Goal: Contribute content: Contribute content

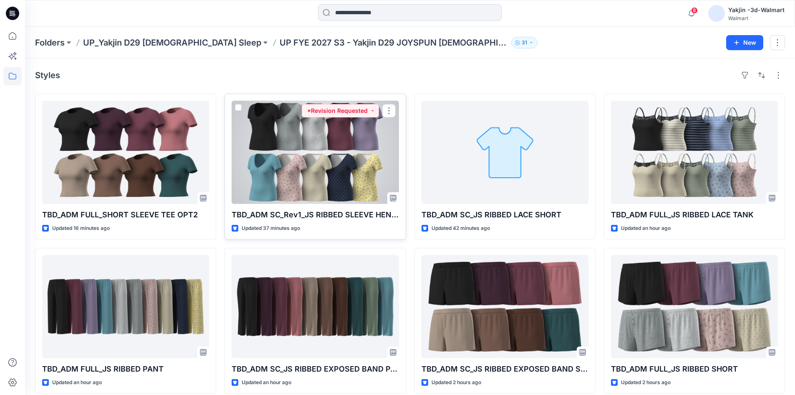
click at [341, 185] on div at bounding box center [315, 152] width 167 height 103
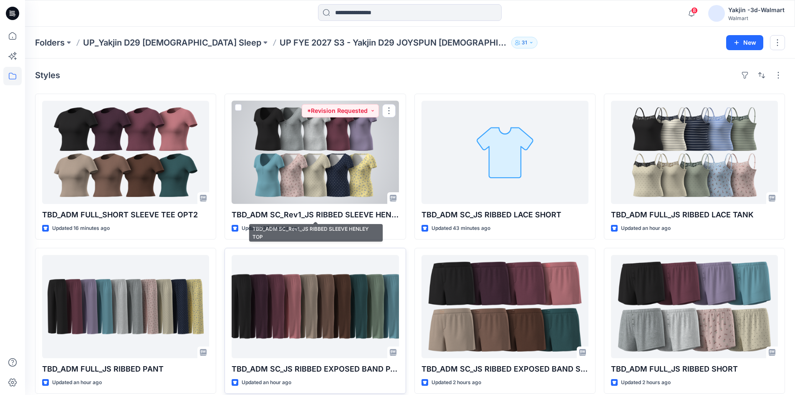
scroll to position [42, 0]
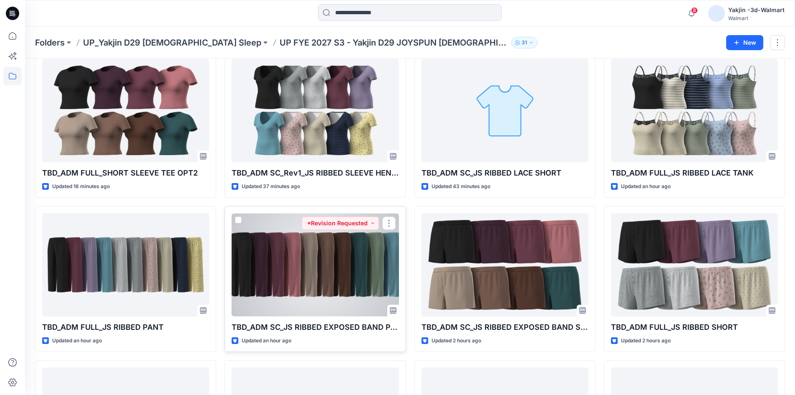
click at [352, 268] on div at bounding box center [315, 264] width 167 height 103
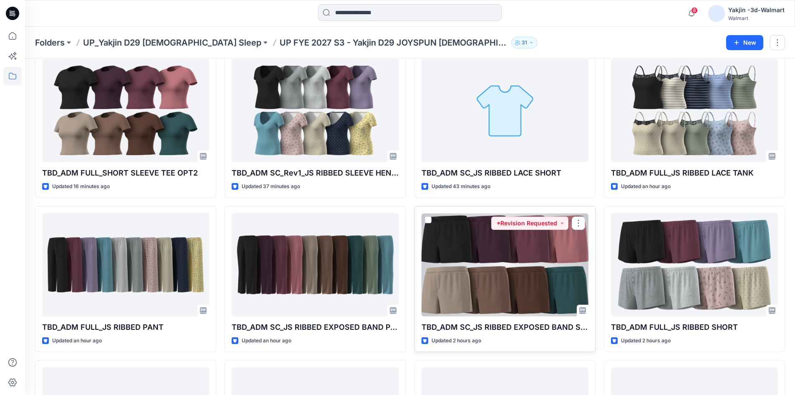
click at [469, 273] on div at bounding box center [505, 264] width 167 height 103
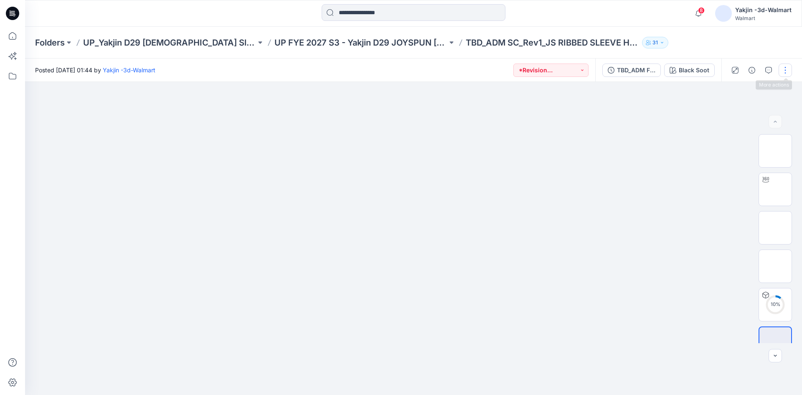
click at [784, 71] on button "button" at bounding box center [784, 69] width 13 height 13
click at [742, 116] on button "Edit" at bounding box center [749, 112] width 77 height 15
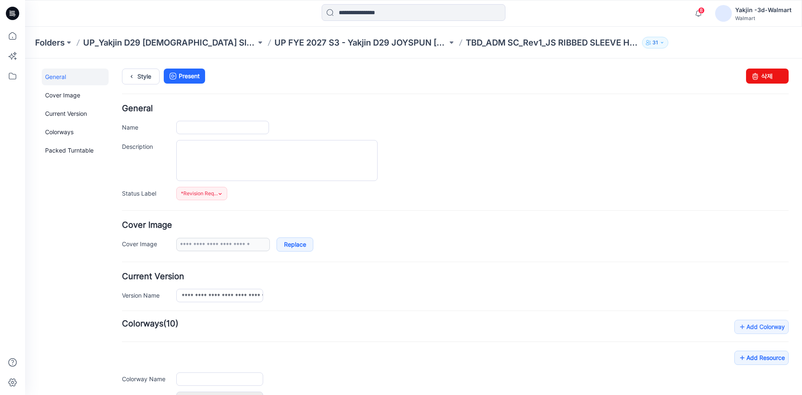
type input "**********"
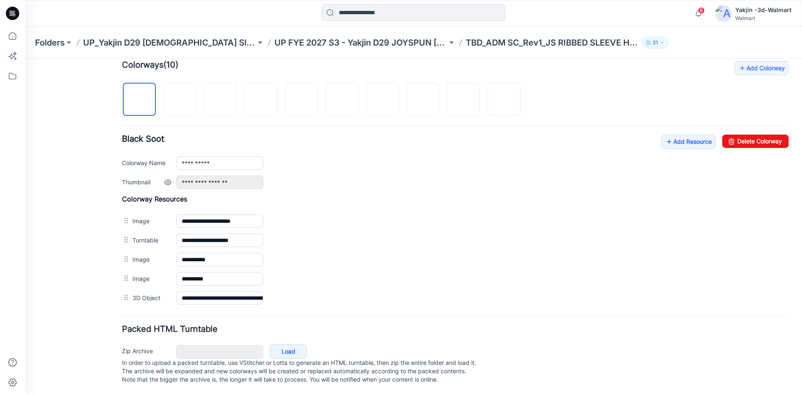
scroll to position [267, 0]
click at [696, 134] on link "Add Resource" at bounding box center [688, 141] width 54 height 14
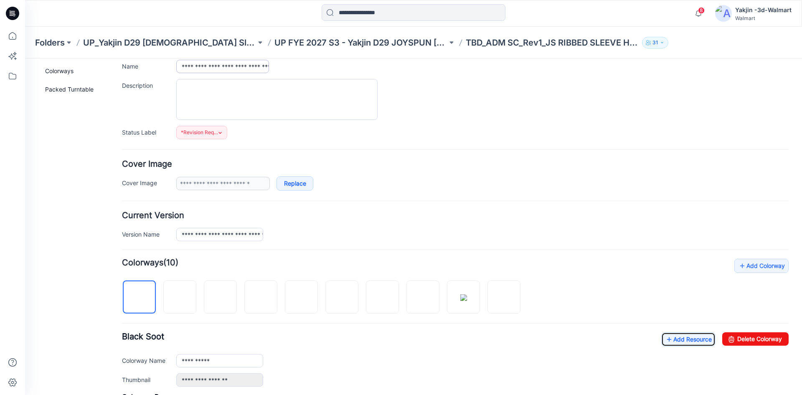
scroll to position [0, 0]
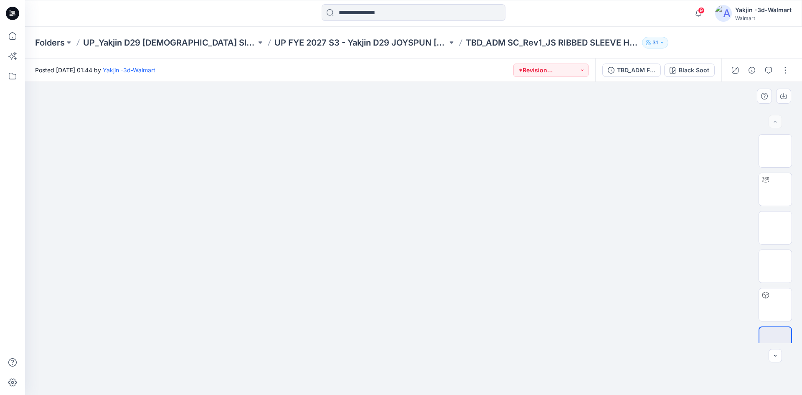
click at [300, 113] on img at bounding box center [413, 113] width 417 height 0
click at [784, 70] on button "button" at bounding box center [784, 69] width 13 height 13
click at [740, 115] on button "Edit" at bounding box center [749, 112] width 77 height 15
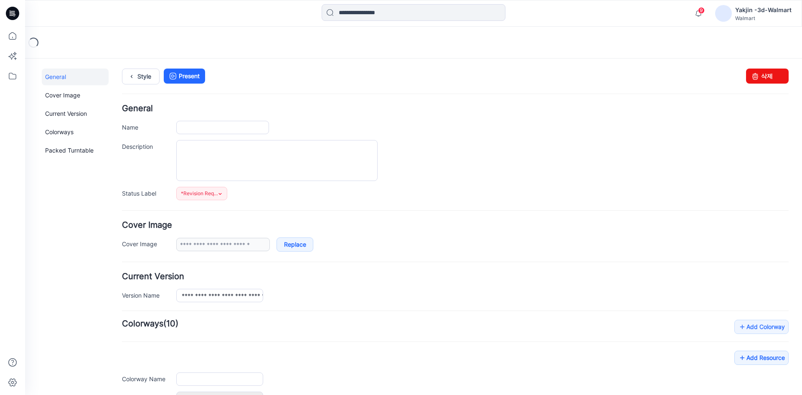
type input "**********"
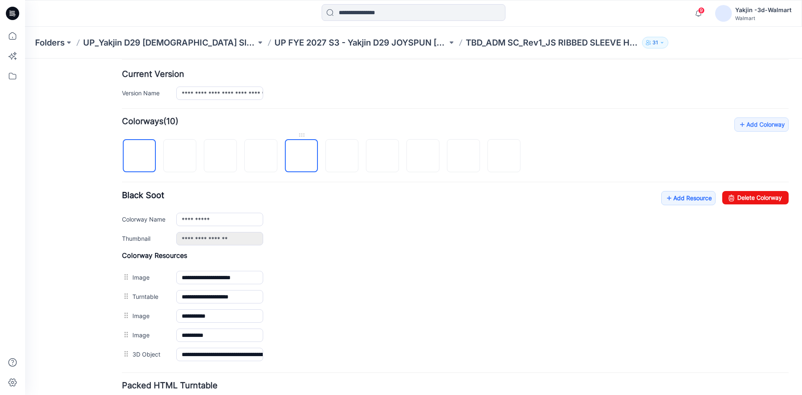
scroll to position [250, 0]
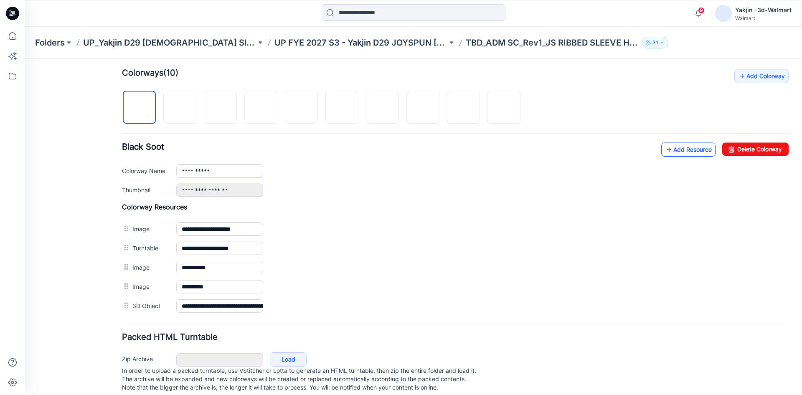
click at [673, 149] on link "Add Resource" at bounding box center [688, 149] width 54 height 14
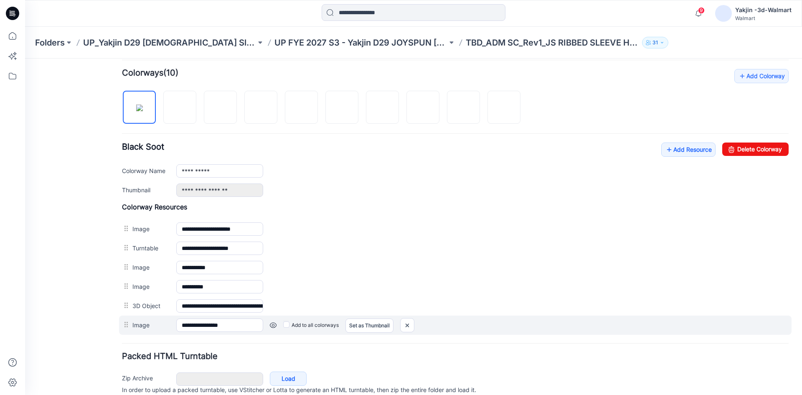
click at [291, 324] on label "Add to all colorways" at bounding box center [311, 324] width 56 height 13
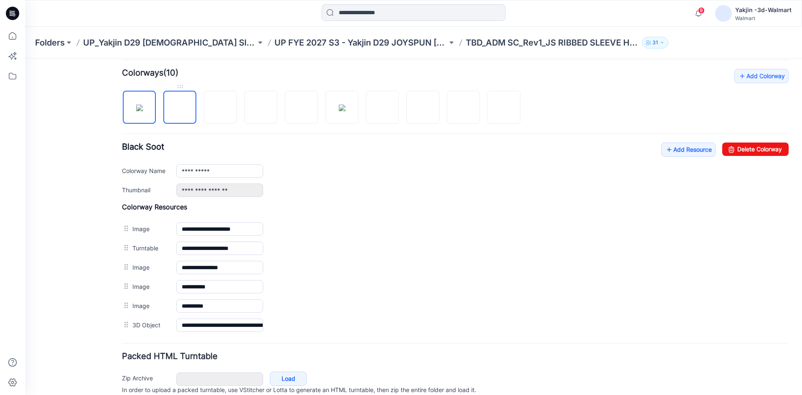
click at [180, 108] on img at bounding box center [180, 108] width 0 height 0
click at [220, 108] on img at bounding box center [220, 108] width 0 height 0
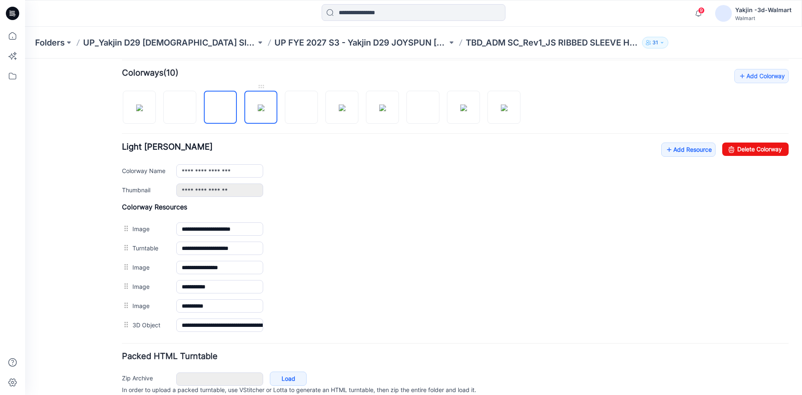
click at [264, 111] on img at bounding box center [261, 107] width 7 height 7
click at [304, 111] on img at bounding box center [301, 107] width 7 height 7
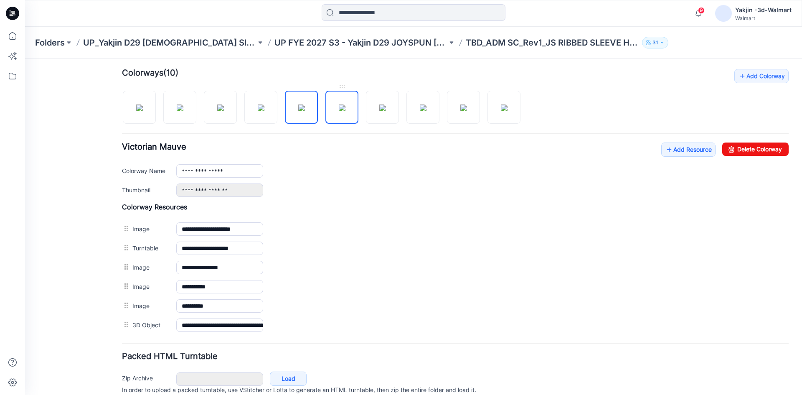
click at [339, 110] on img at bounding box center [342, 107] width 7 height 7
click at [379, 106] on img at bounding box center [382, 107] width 7 height 7
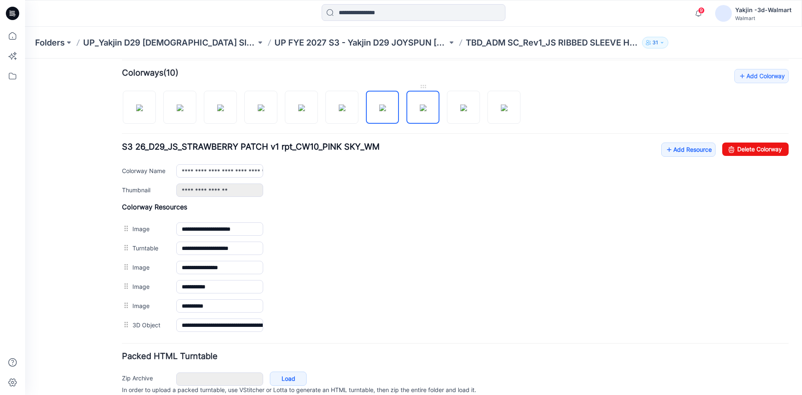
click at [420, 111] on img at bounding box center [423, 107] width 7 height 7
click at [460, 111] on img at bounding box center [463, 107] width 7 height 7
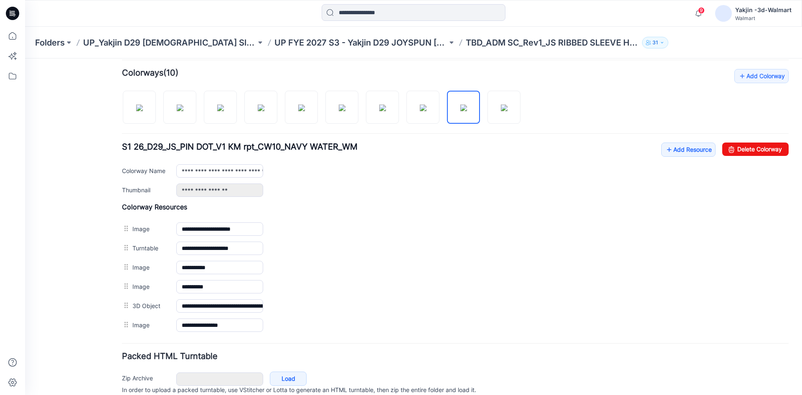
click at [29, 197] on div "**********" at bounding box center [408, 115] width 766 height 614
click at [420, 104] on img at bounding box center [423, 107] width 7 height 7
click at [460, 111] on img at bounding box center [463, 107] width 7 height 7
click at [501, 111] on img at bounding box center [504, 107] width 7 height 7
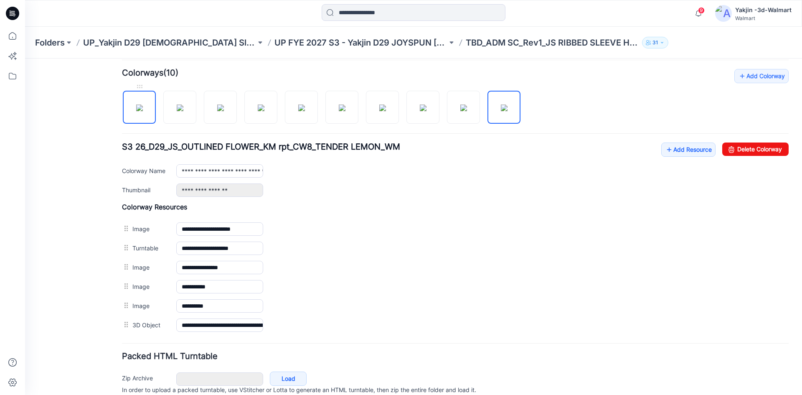
click at [155, 115] on link at bounding box center [139, 107] width 33 height 33
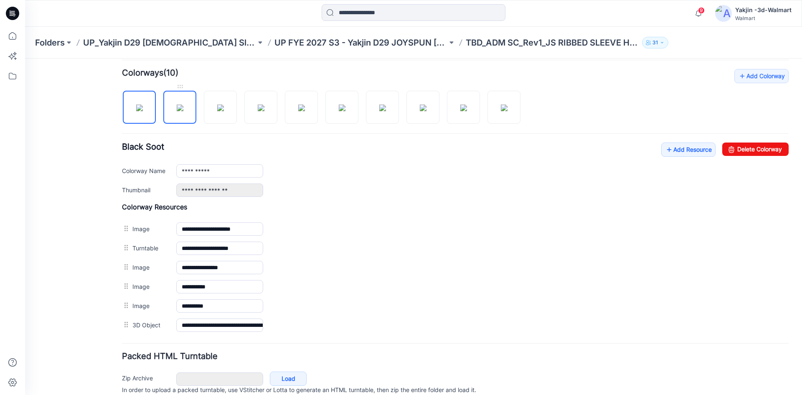
click at [177, 111] on img at bounding box center [180, 107] width 7 height 7
click at [223, 111] on img at bounding box center [220, 107] width 7 height 7
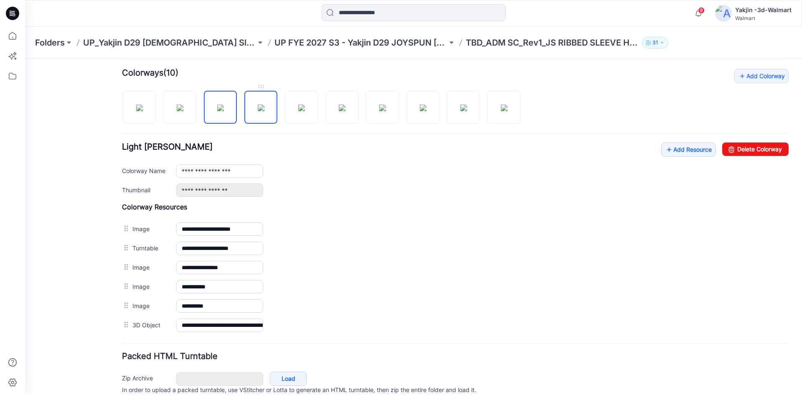
click at [263, 111] on img at bounding box center [261, 107] width 7 height 7
click at [298, 111] on img at bounding box center [301, 107] width 7 height 7
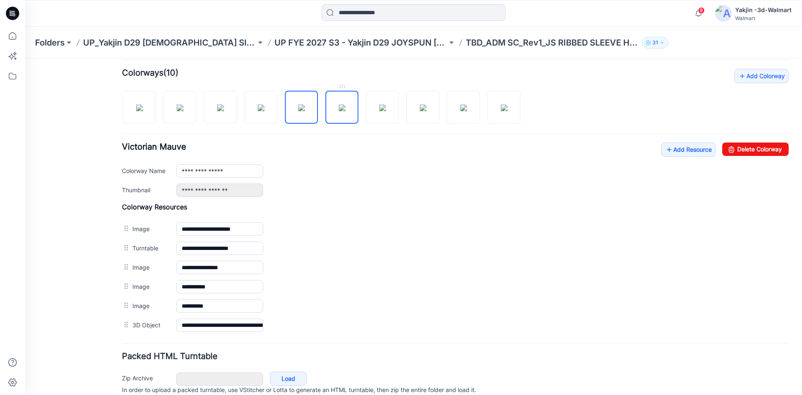
click at [343, 111] on img at bounding box center [342, 107] width 7 height 7
click at [379, 111] on img at bounding box center [382, 107] width 7 height 7
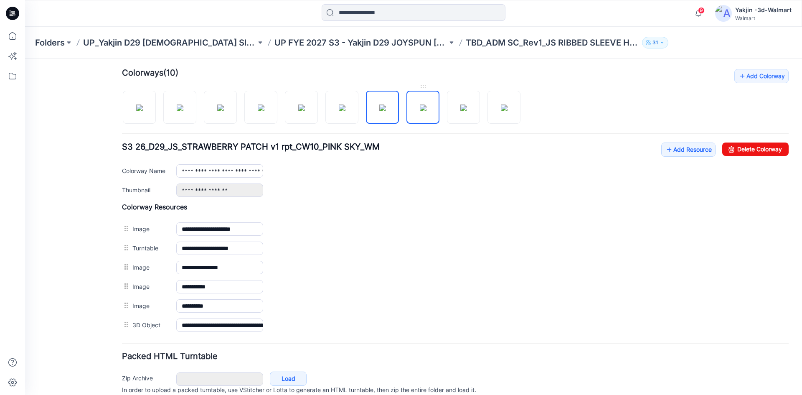
drag, startPoint x: 417, startPoint y: 111, endPoint x: 427, endPoint y: 111, distance: 10.0
click at [420, 111] on img at bounding box center [423, 107] width 7 height 7
click at [462, 111] on img at bounding box center [463, 107] width 7 height 7
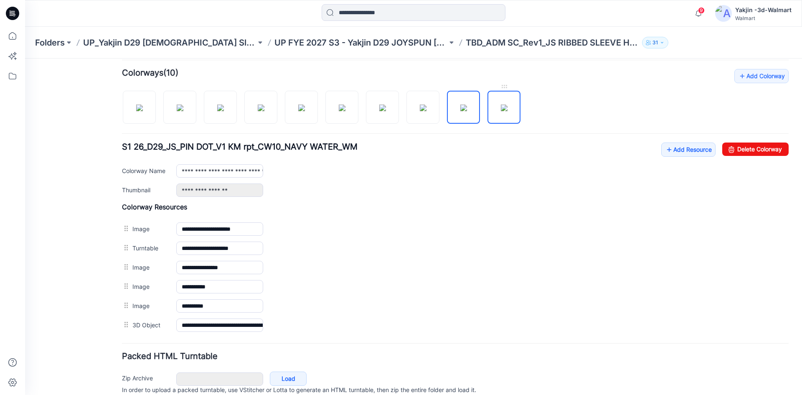
click at [501, 111] on img at bounding box center [504, 107] width 7 height 7
click at [137, 111] on img at bounding box center [139, 107] width 7 height 7
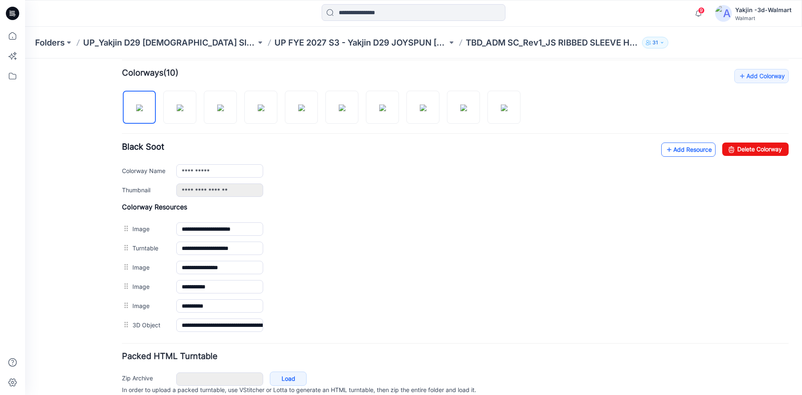
click at [680, 154] on link "Add Resource" at bounding box center [688, 149] width 54 height 14
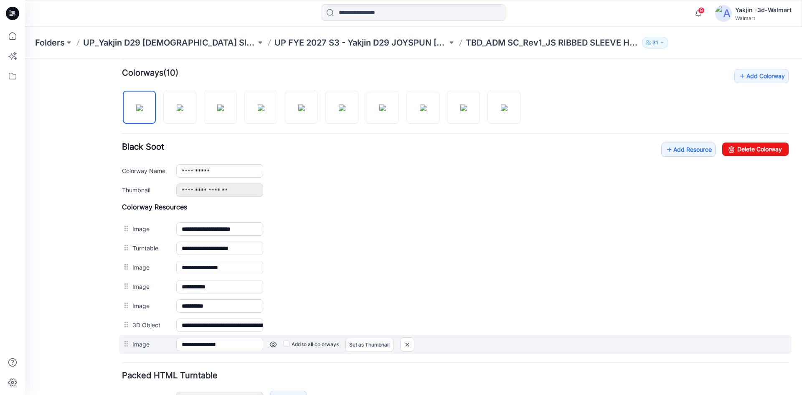
click at [289, 343] on label "Add to all colorways" at bounding box center [311, 343] width 56 height 13
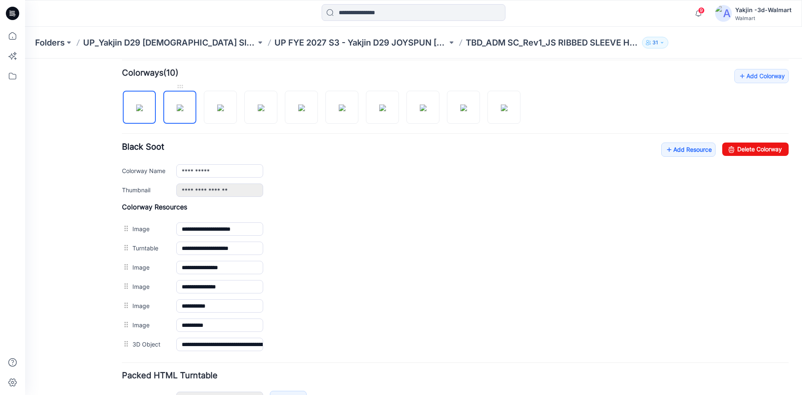
click at [183, 107] on img at bounding box center [180, 107] width 7 height 7
click at [220, 111] on img at bounding box center [220, 107] width 7 height 7
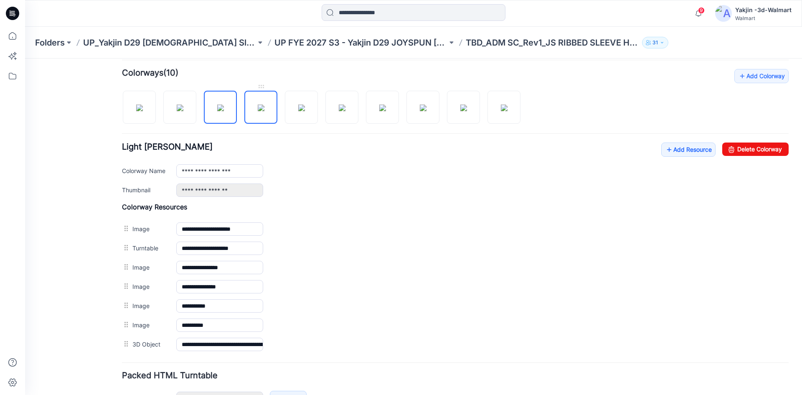
click at [258, 111] on img at bounding box center [261, 107] width 7 height 7
click at [305, 111] on img at bounding box center [301, 107] width 7 height 7
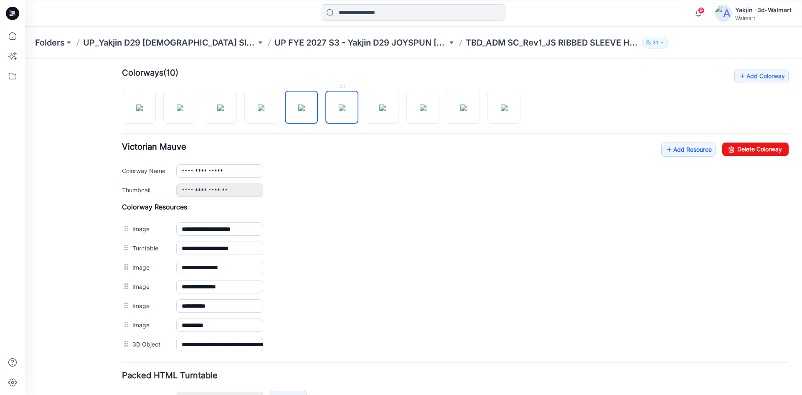
click at [339, 109] on img at bounding box center [342, 107] width 7 height 7
click at [379, 111] on img at bounding box center [382, 107] width 7 height 7
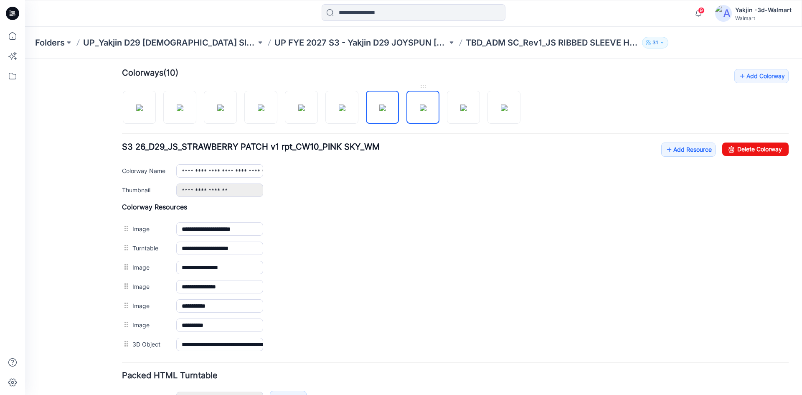
click at [426, 104] on img at bounding box center [423, 107] width 7 height 7
click at [467, 111] on img at bounding box center [463, 107] width 7 height 7
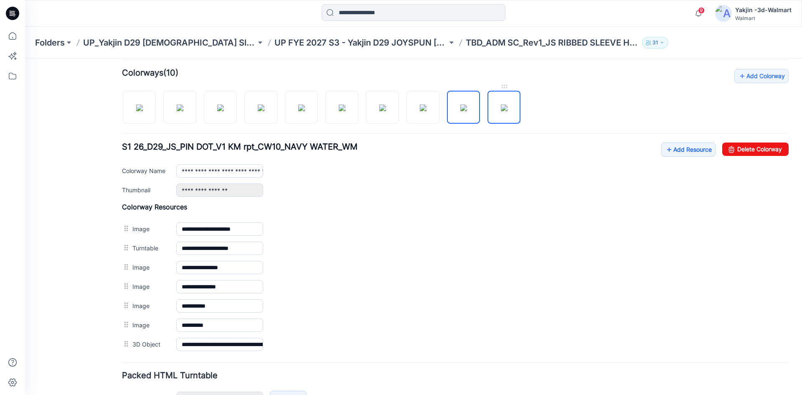
click at [501, 111] on img at bounding box center [504, 107] width 7 height 7
click at [136, 111] on img at bounding box center [139, 107] width 7 height 7
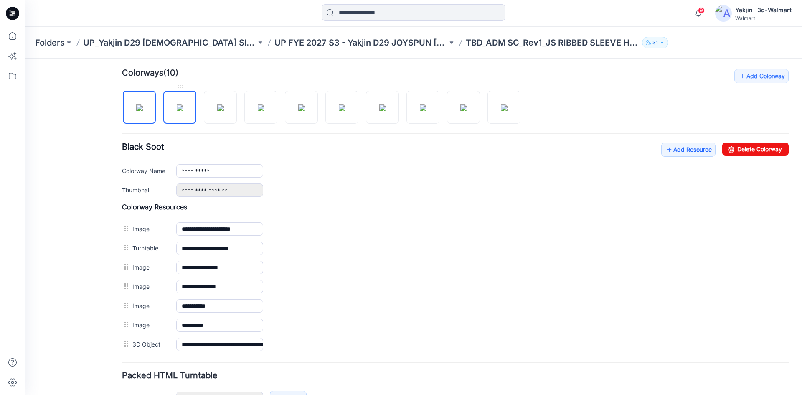
click at [180, 111] on img at bounding box center [180, 107] width 7 height 7
type input "**********"
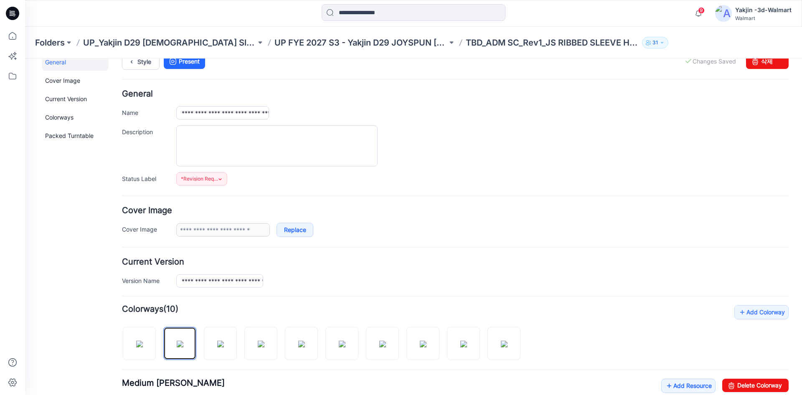
scroll to position [0, 0]
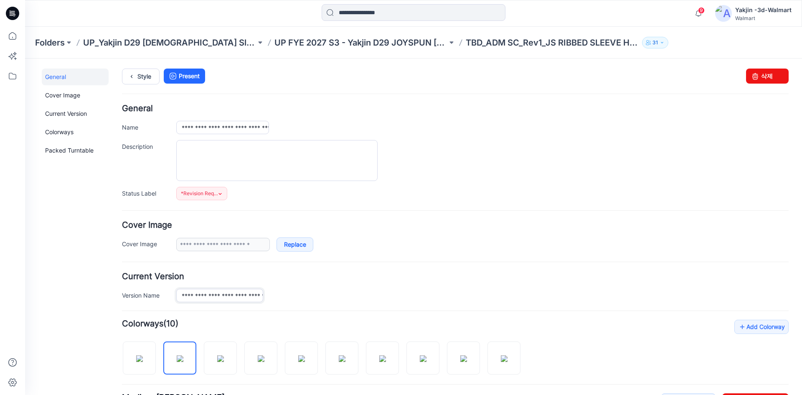
click at [235, 295] on input "**********" at bounding box center [219, 294] width 87 height 13
click at [231, 128] on input "**********" at bounding box center [222, 127] width 93 height 13
paste input "text"
type input "**********"
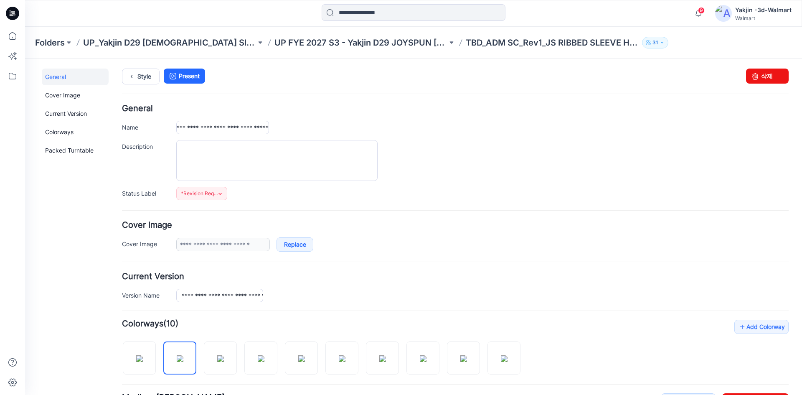
click at [278, 113] on div "**********" at bounding box center [455, 152] width 666 height 96
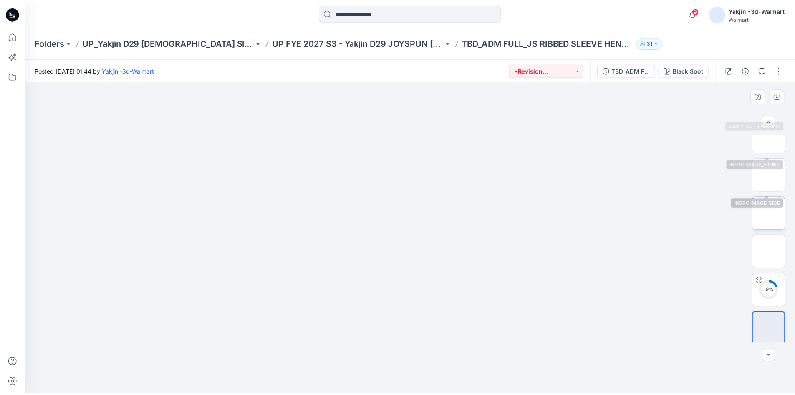
scroll to position [94, 0]
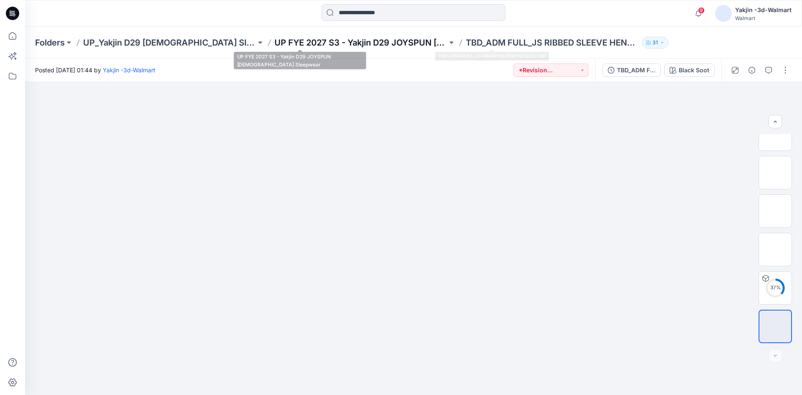
click at [345, 46] on p "UP FYE 2027 S3 - Yakjin D29 JOYSPUN [DEMOGRAPHIC_DATA] Sleepwear" at bounding box center [360, 43] width 173 height 12
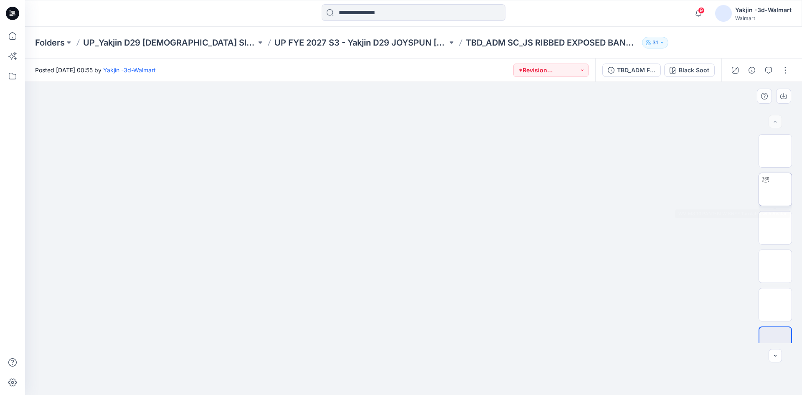
drag, startPoint x: 772, startPoint y: 182, endPoint x: 767, endPoint y: 180, distance: 4.4
click at [775, 189] on img at bounding box center [775, 189] width 0 height 0
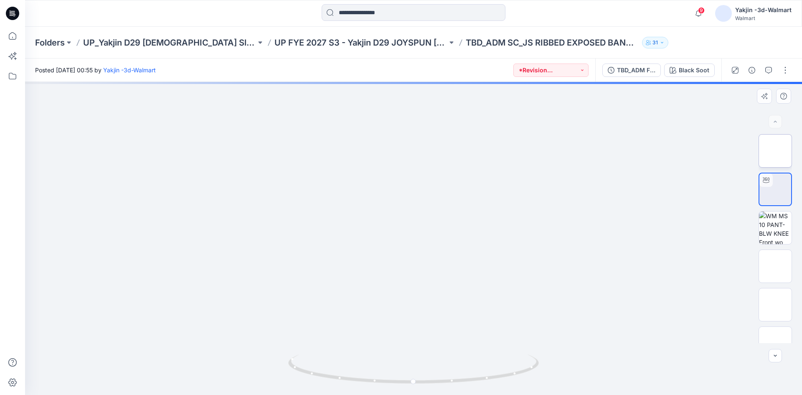
click at [775, 151] on img at bounding box center [775, 151] width 0 height 0
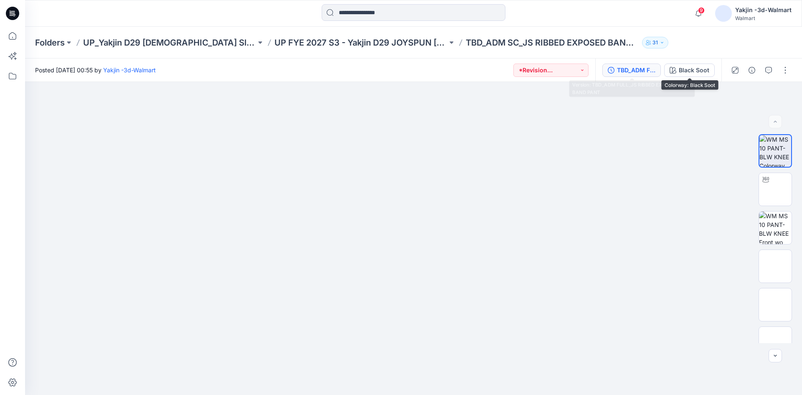
click at [636, 69] on div "TBD_ADM FULL_JS RIBBED EXPOSED BAND PANT" at bounding box center [636, 70] width 38 height 9
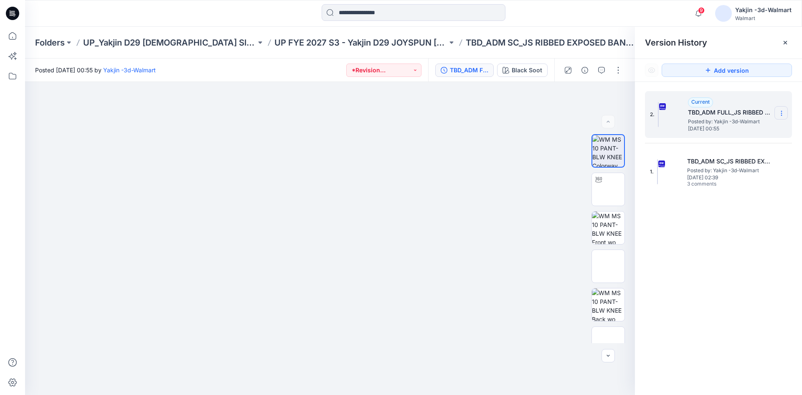
click at [781, 113] on icon at bounding box center [781, 113] width 7 height 7
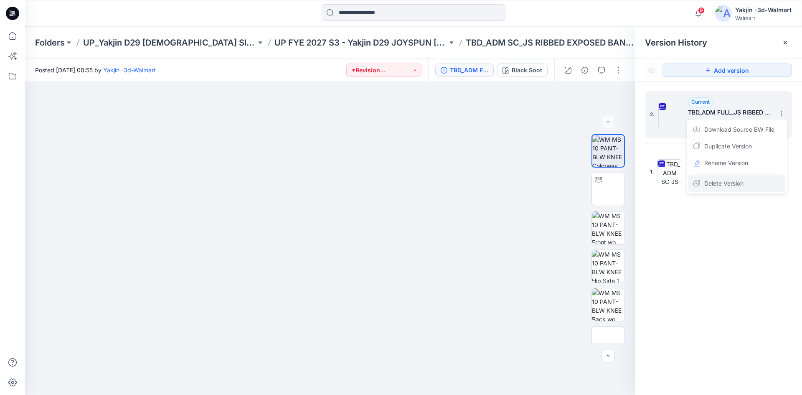
click at [720, 184] on span "Delete Version" at bounding box center [723, 183] width 39 height 10
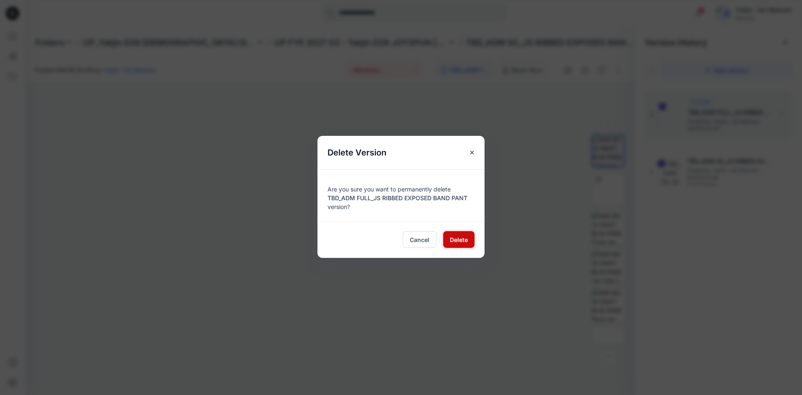
click at [447, 236] on button "Delete" at bounding box center [458, 239] width 31 height 17
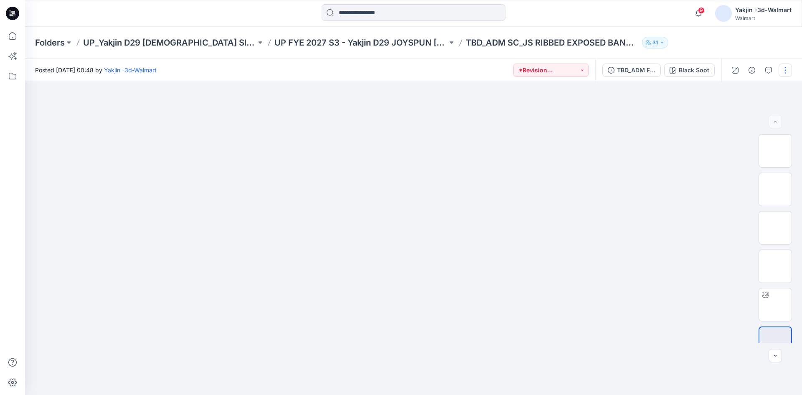
click at [783, 73] on button "button" at bounding box center [784, 69] width 13 height 13
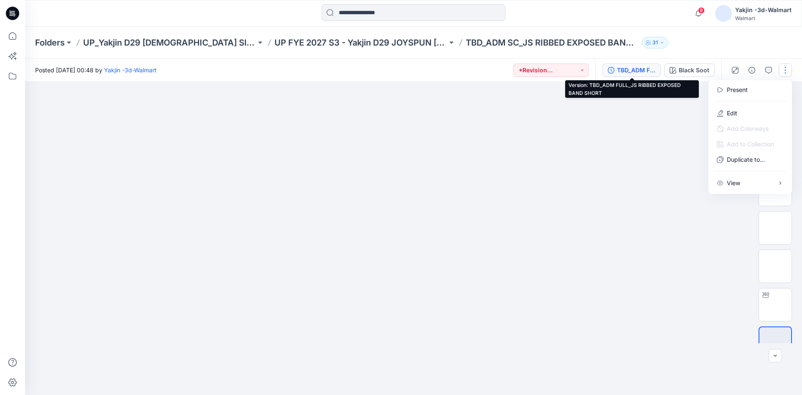
click at [653, 69] on div "TBD_ADM FULL_JS RIBBED EXPOSED BAND SHORT" at bounding box center [636, 70] width 38 height 9
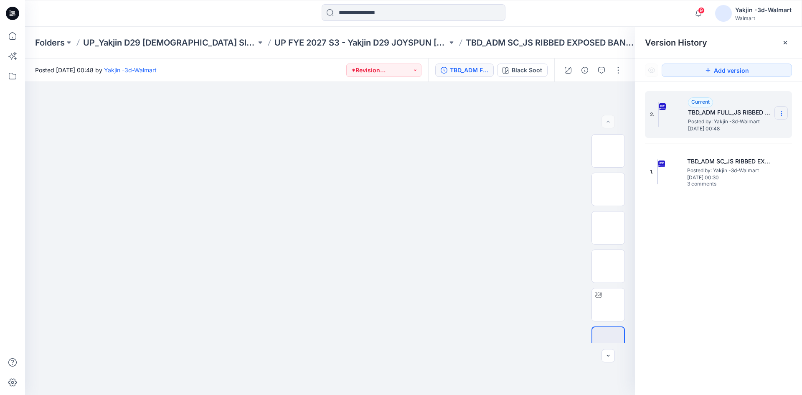
click at [782, 109] on section at bounding box center [780, 112] width 13 height 13
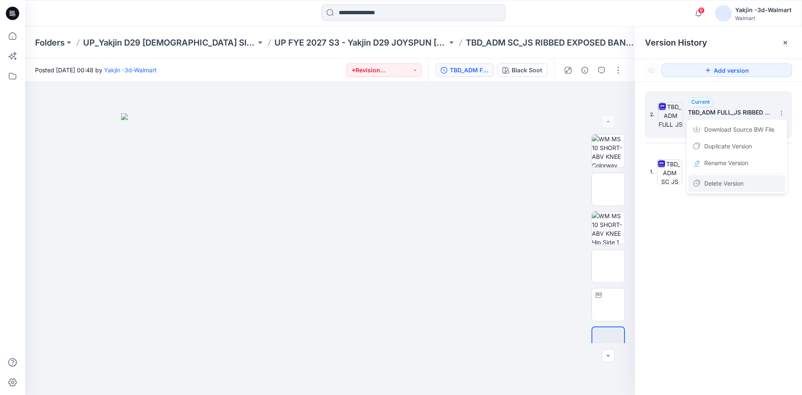
click at [721, 180] on span "Delete Version" at bounding box center [723, 183] width 39 height 10
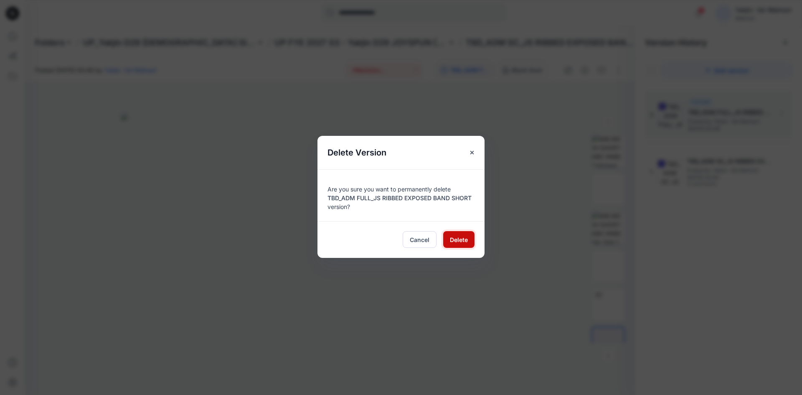
click at [452, 239] on span "Delete" at bounding box center [459, 239] width 18 height 9
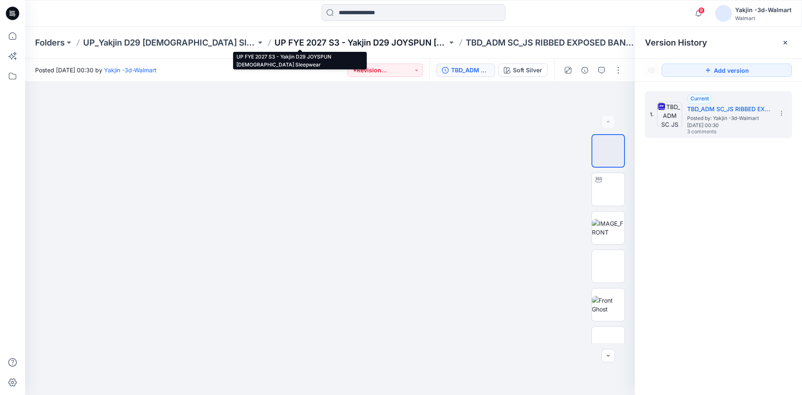
click at [283, 46] on p "UP FYE 2027 S3 - Yakjin D29 JOYSPUN [DEMOGRAPHIC_DATA] Sleepwear" at bounding box center [360, 43] width 173 height 12
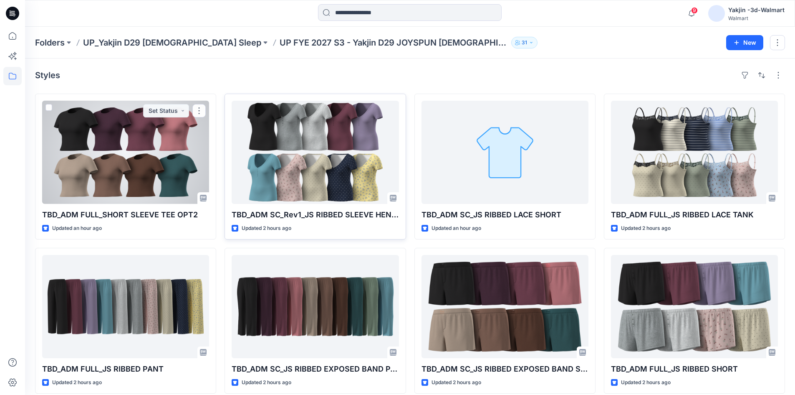
scroll to position [42, 0]
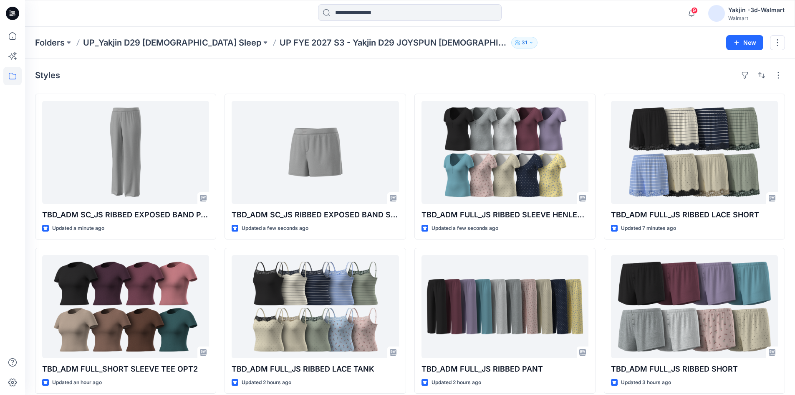
click at [383, 71] on div "Styles" at bounding box center [410, 74] width 750 height 13
click at [142, 73] on div "Styles" at bounding box center [410, 74] width 750 height 13
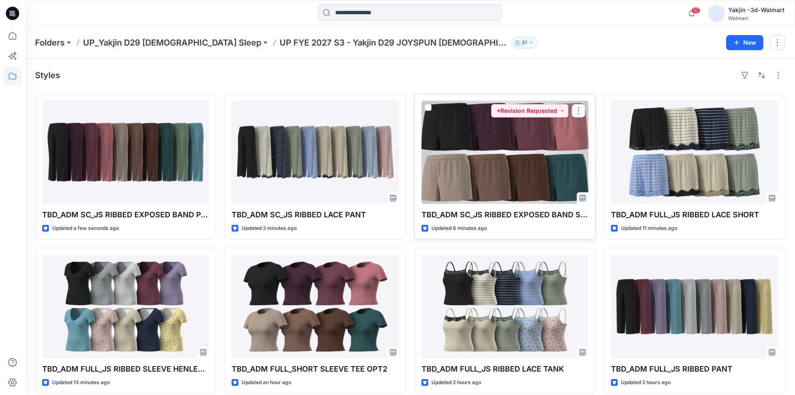
click at [478, 157] on div at bounding box center [505, 152] width 167 height 103
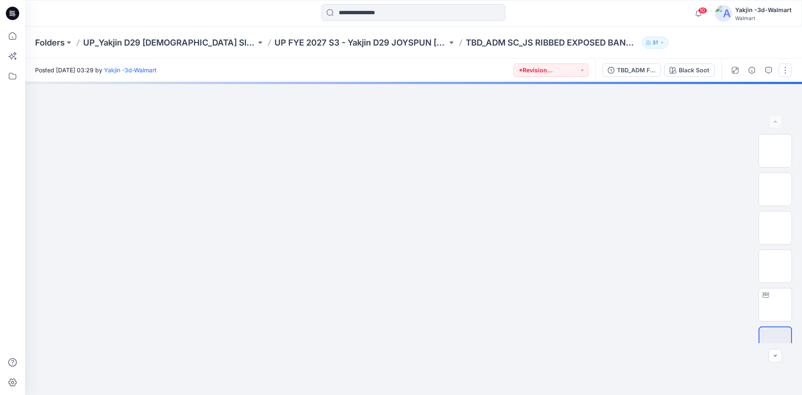
click at [789, 70] on button "button" at bounding box center [784, 69] width 13 height 13
click at [747, 116] on button "Edit" at bounding box center [749, 112] width 77 height 15
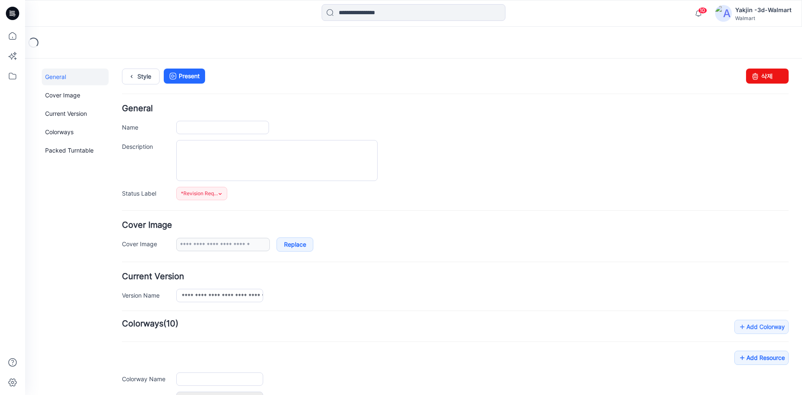
type input "**********"
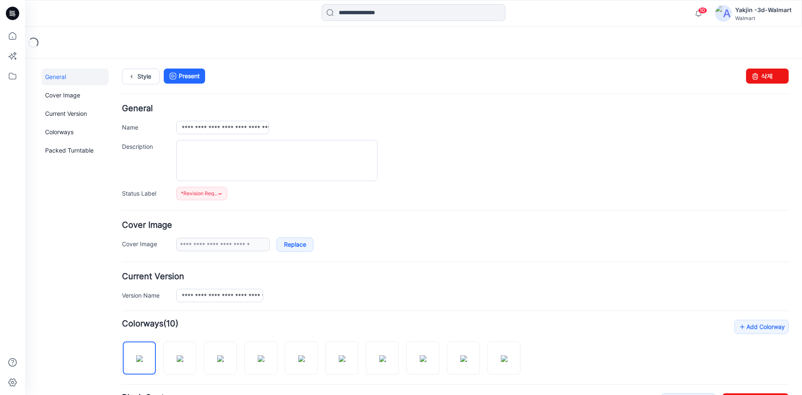
click at [234, 303] on form "**********" at bounding box center [455, 374] width 666 height 540
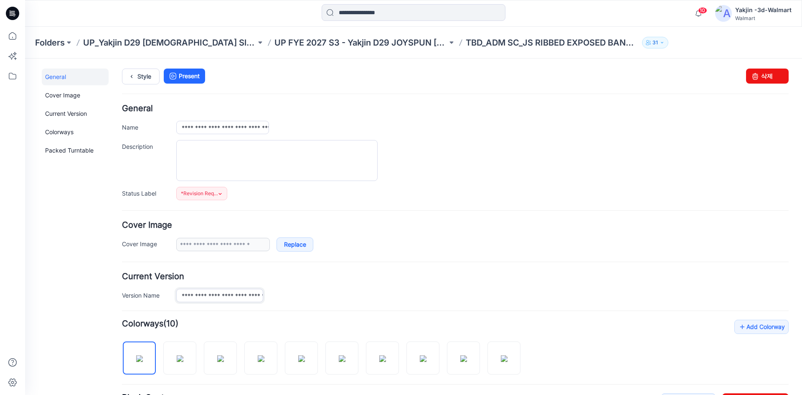
click at [234, 298] on input "**********" at bounding box center [219, 294] width 87 height 13
click at [216, 132] on input "**********" at bounding box center [222, 127] width 93 height 13
paste input "**"
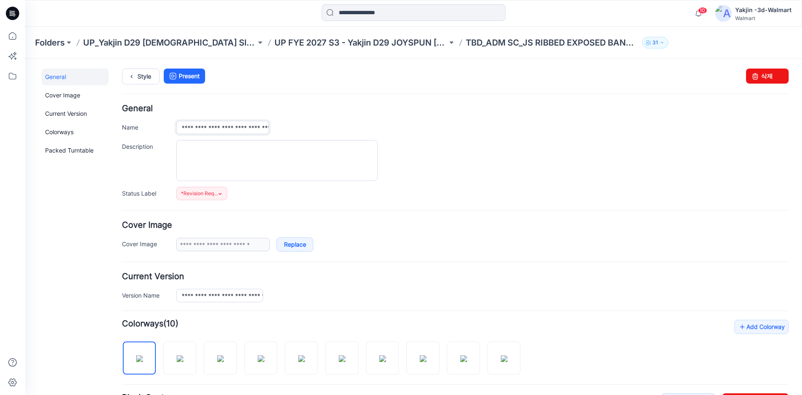
scroll to position [0, 56]
type input "**********"
click at [296, 124] on div "**********" at bounding box center [482, 127] width 612 height 13
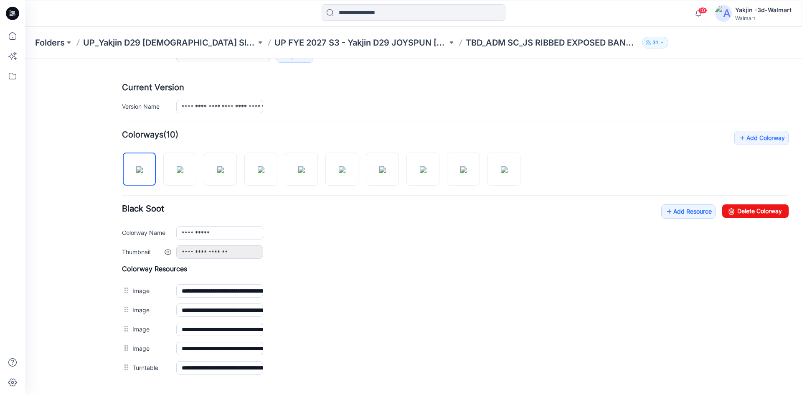
scroll to position [209, 0]
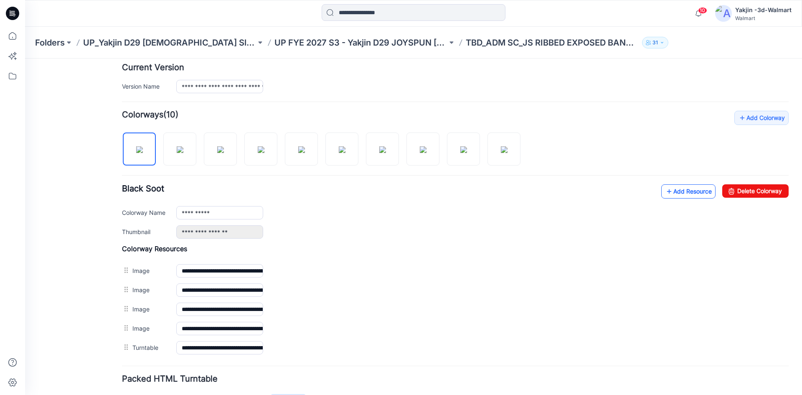
click at [689, 188] on link "Add Resource" at bounding box center [688, 191] width 54 height 14
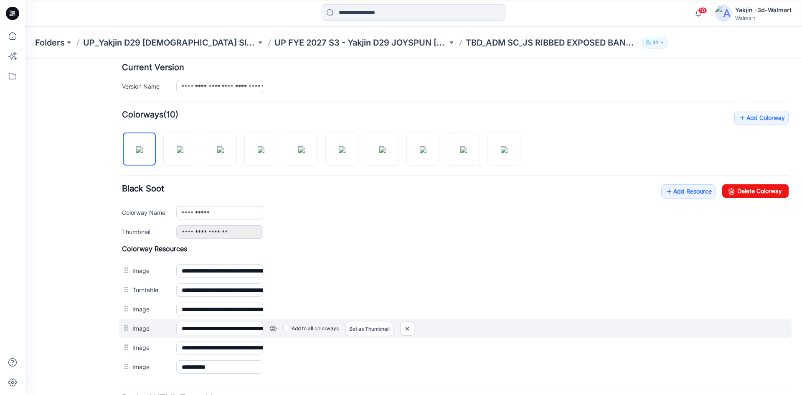
scroll to position [250, 0]
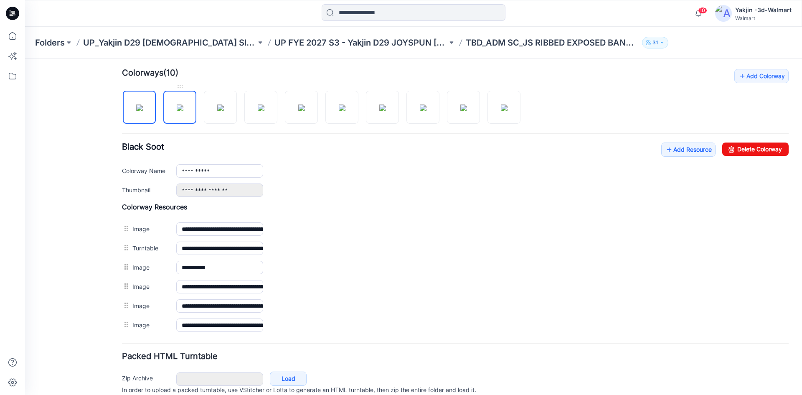
click at [182, 109] on img at bounding box center [180, 107] width 7 height 7
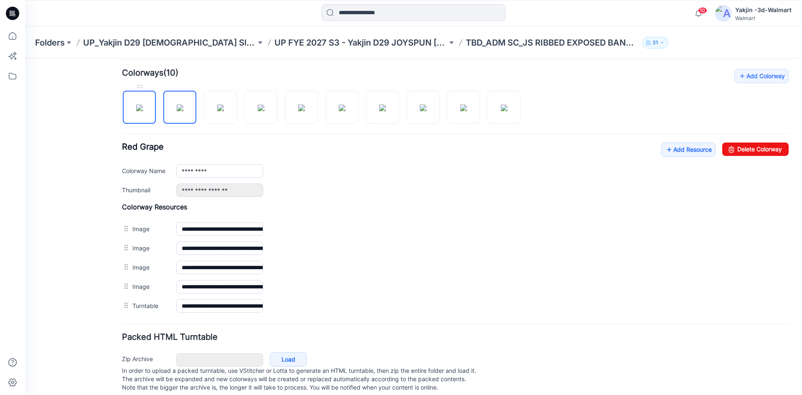
click at [143, 109] on img at bounding box center [139, 107] width 7 height 7
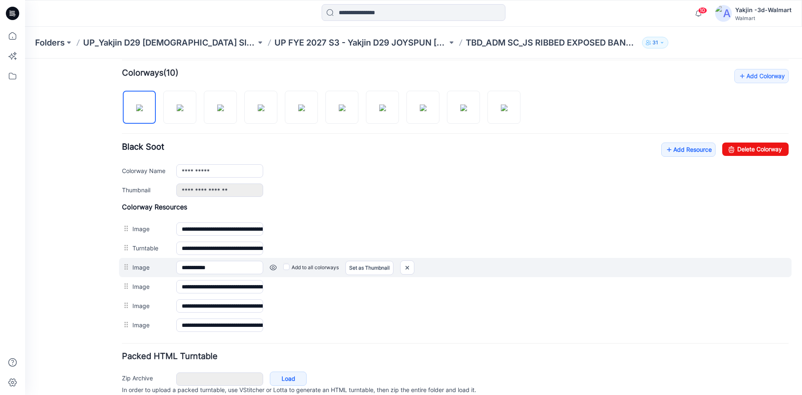
click at [270, 266] on link at bounding box center [273, 267] width 7 height 7
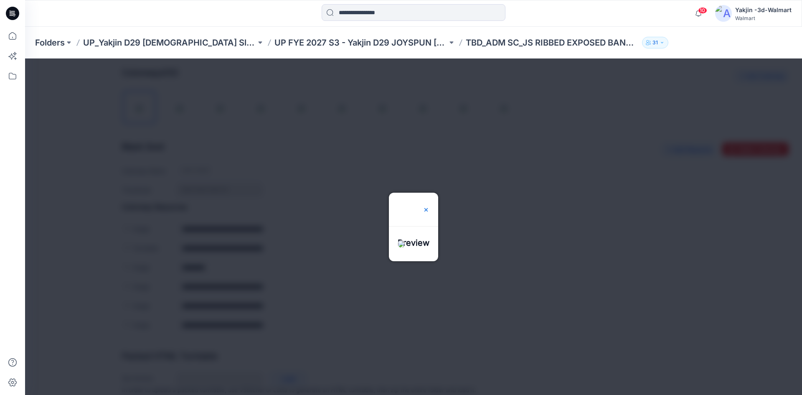
click at [429, 206] on img at bounding box center [425, 209] width 7 height 7
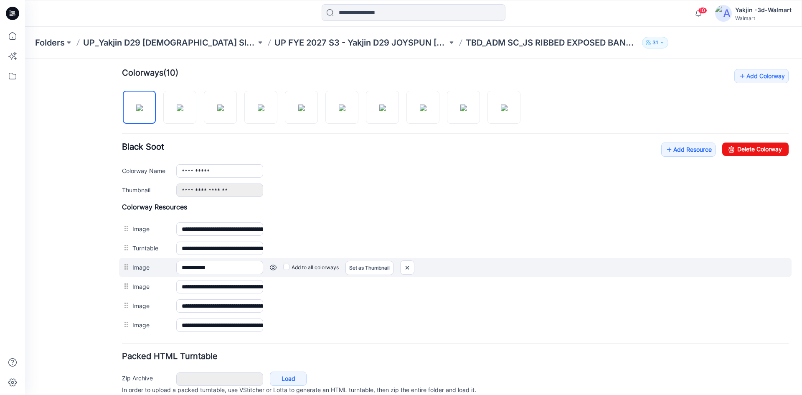
click at [300, 266] on label "Add to all colorways" at bounding box center [311, 267] width 56 height 13
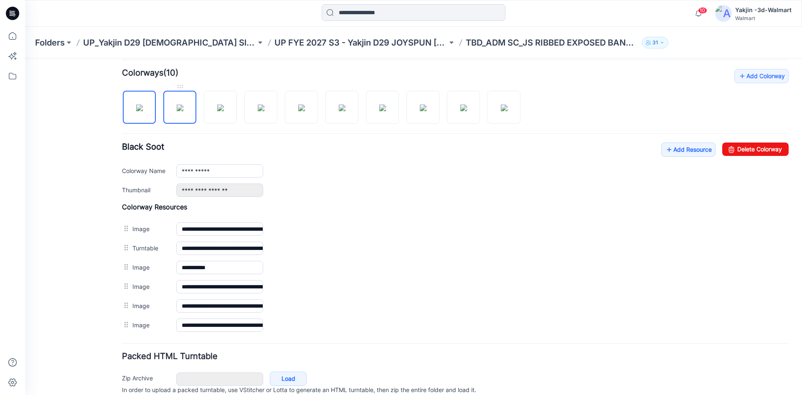
click at [180, 111] on img at bounding box center [180, 107] width 7 height 7
click at [217, 111] on img at bounding box center [220, 107] width 7 height 7
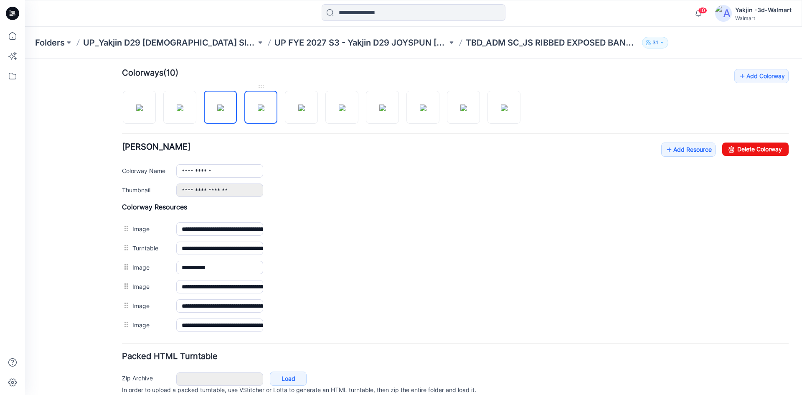
click at [261, 107] on img at bounding box center [261, 107] width 7 height 7
click at [298, 104] on img at bounding box center [301, 107] width 7 height 7
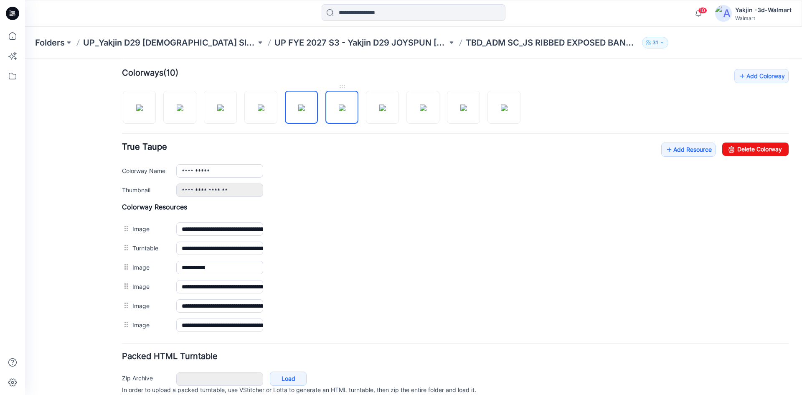
click at [339, 107] on img at bounding box center [342, 107] width 7 height 7
click at [379, 104] on img at bounding box center [382, 107] width 7 height 7
click at [426, 104] on img at bounding box center [423, 107] width 7 height 7
click at [460, 109] on img at bounding box center [463, 107] width 7 height 7
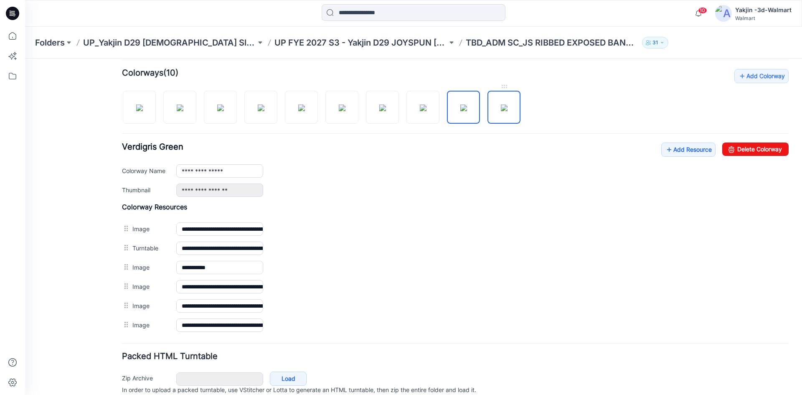
click at [501, 104] on img at bounding box center [504, 107] width 7 height 7
click at [143, 111] on img at bounding box center [139, 107] width 7 height 7
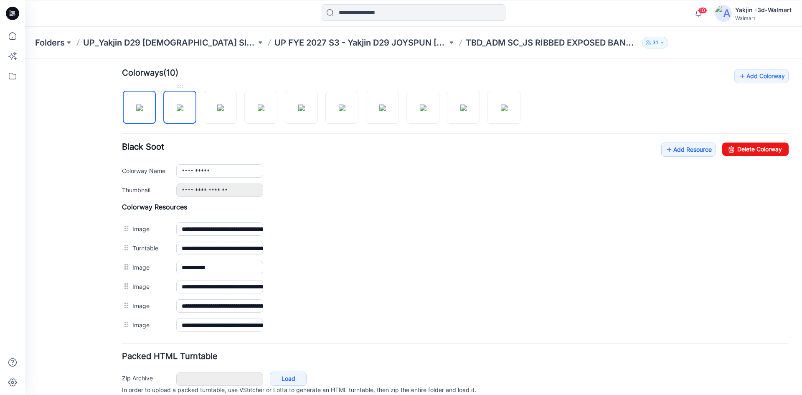
click at [177, 111] on img at bounding box center [180, 107] width 7 height 7
click at [217, 111] on img at bounding box center [220, 107] width 7 height 7
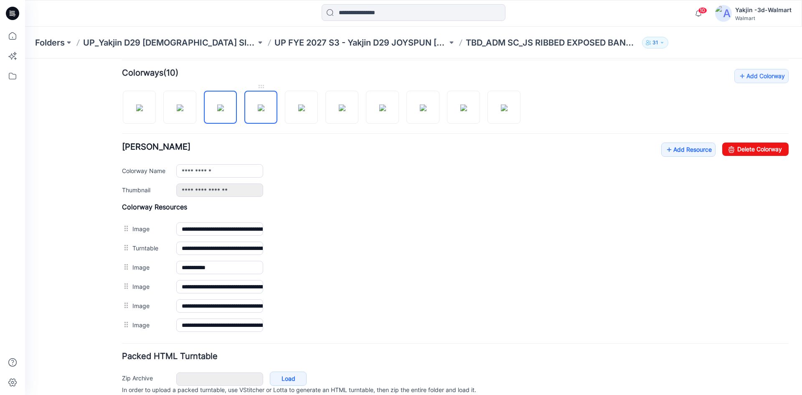
click at [264, 111] on img at bounding box center [261, 107] width 7 height 7
click at [318, 111] on div at bounding box center [324, 102] width 405 height 43
click at [298, 111] on img at bounding box center [301, 107] width 7 height 7
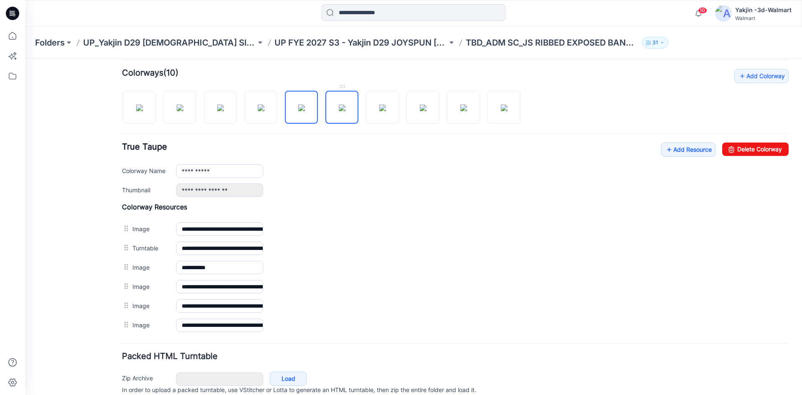
click at [339, 111] on img at bounding box center [342, 107] width 7 height 7
click at [385, 111] on img at bounding box center [382, 107] width 7 height 7
click at [421, 111] on img at bounding box center [423, 107] width 7 height 7
click at [460, 111] on img at bounding box center [463, 107] width 7 height 7
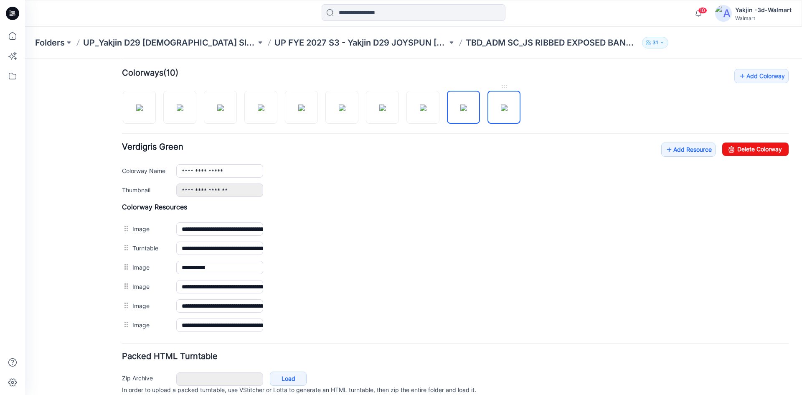
click at [504, 110] on img at bounding box center [504, 107] width 7 height 7
click at [136, 111] on img at bounding box center [139, 107] width 7 height 7
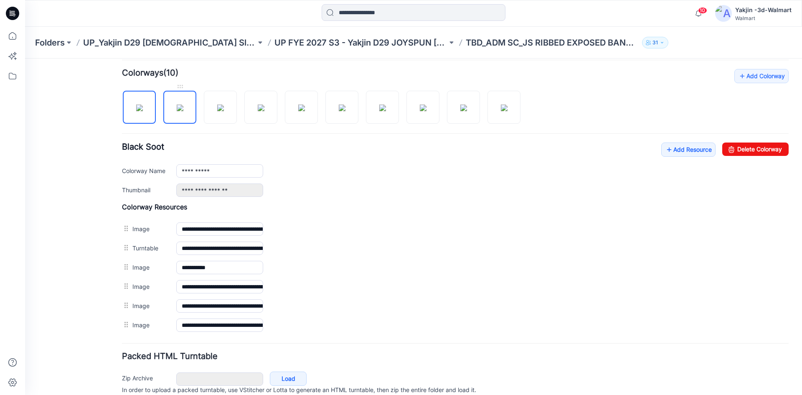
click at [177, 111] on img at bounding box center [180, 107] width 7 height 7
drag, startPoint x: 182, startPoint y: 110, endPoint x: 203, endPoint y: 110, distance: 20.9
click at [183, 110] on img at bounding box center [180, 107] width 7 height 7
click at [264, 111] on img at bounding box center [261, 107] width 7 height 7
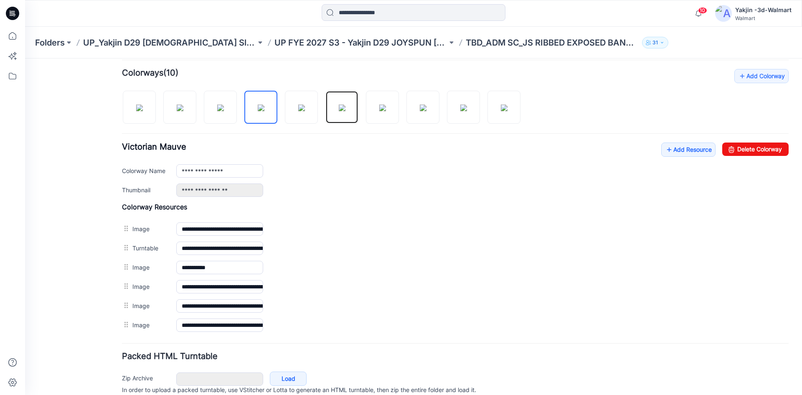
drag, startPoint x: 347, startPoint y: 110, endPoint x: 365, endPoint y: 110, distance: 18.0
click at [345, 110] on img at bounding box center [342, 107] width 7 height 7
click at [420, 109] on img at bounding box center [423, 107] width 7 height 7
click at [480, 103] on div at bounding box center [324, 102] width 405 height 43
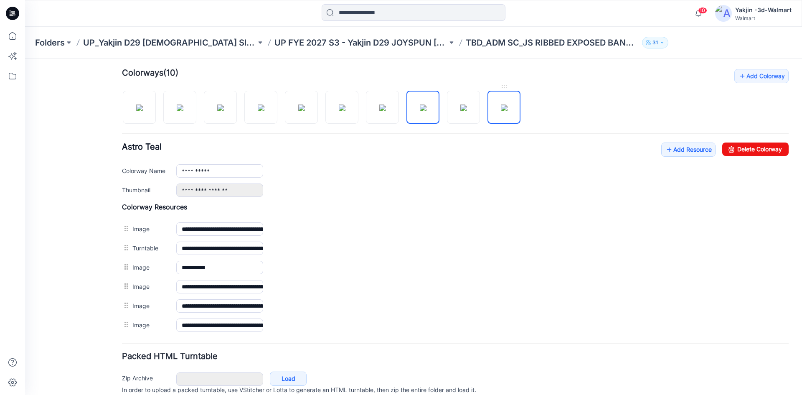
click at [507, 104] on img at bounding box center [504, 107] width 7 height 7
drag, startPoint x: 478, startPoint y: 105, endPoint x: 470, endPoint y: 105, distance: 7.9
click at [467, 105] on img at bounding box center [463, 107] width 7 height 7
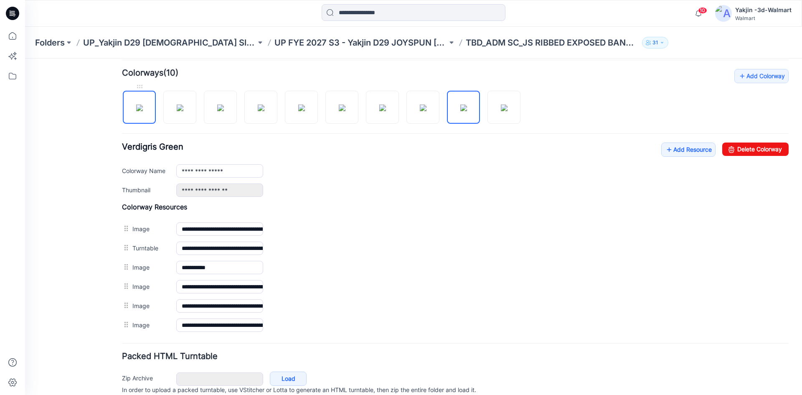
click at [143, 111] on img at bounding box center [139, 107] width 7 height 7
type input "**********"
click at [668, 148] on link "Add Resource" at bounding box center [688, 149] width 54 height 14
